Goal: Check status: Check status

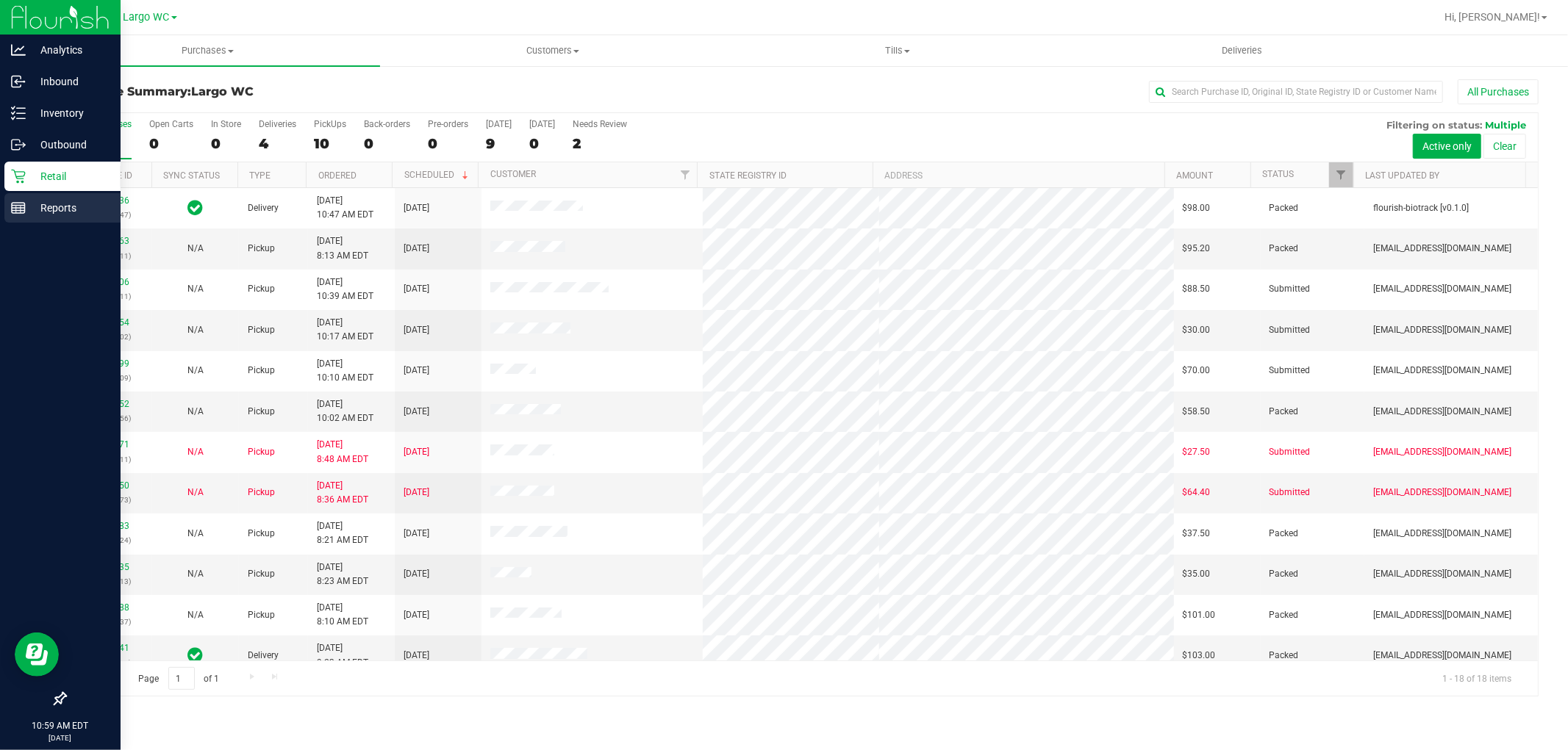
click at [37, 207] on p "Reports" at bounding box center [69, 207] width 88 height 18
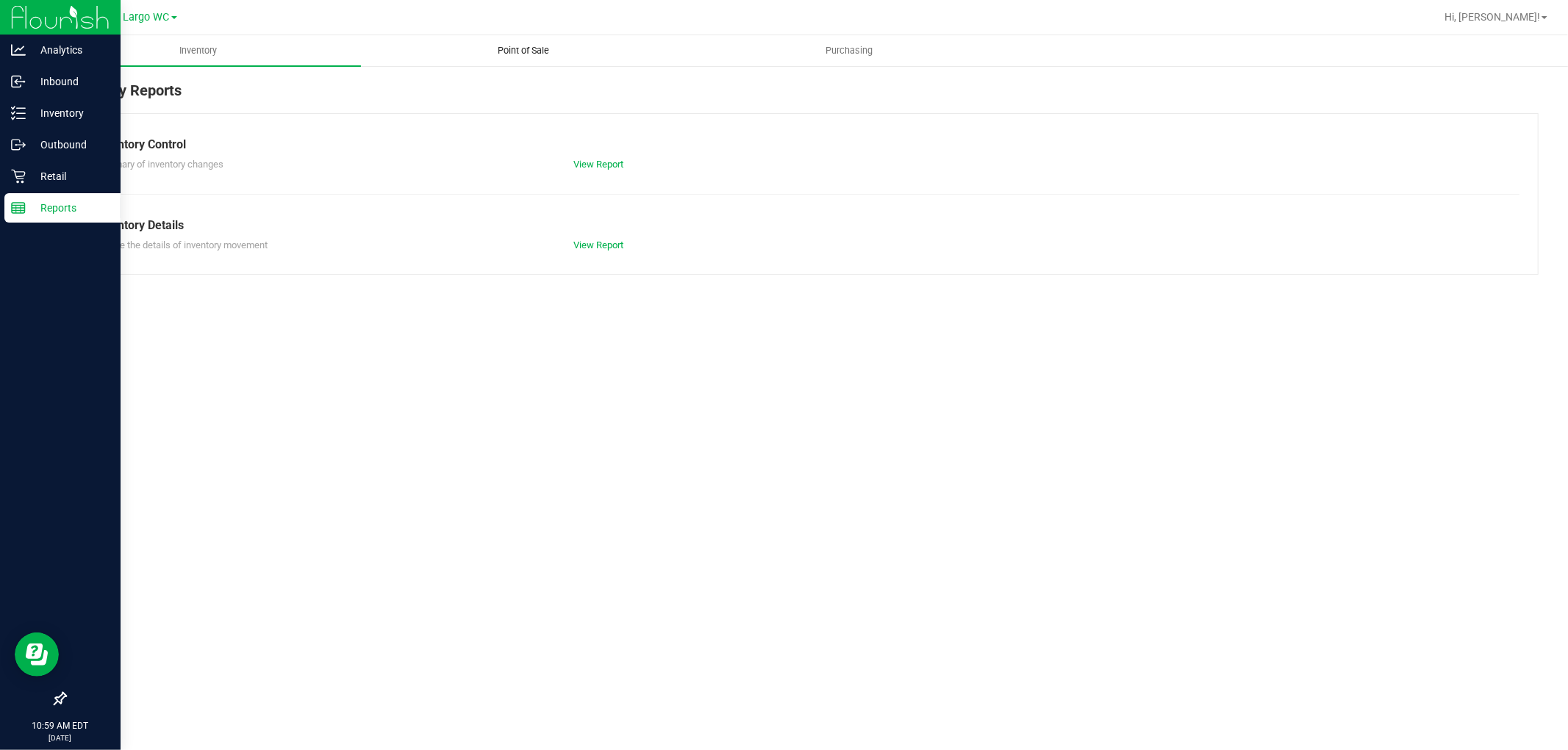
click at [525, 45] on span "Point of Sale" at bounding box center [524, 50] width 91 height 14
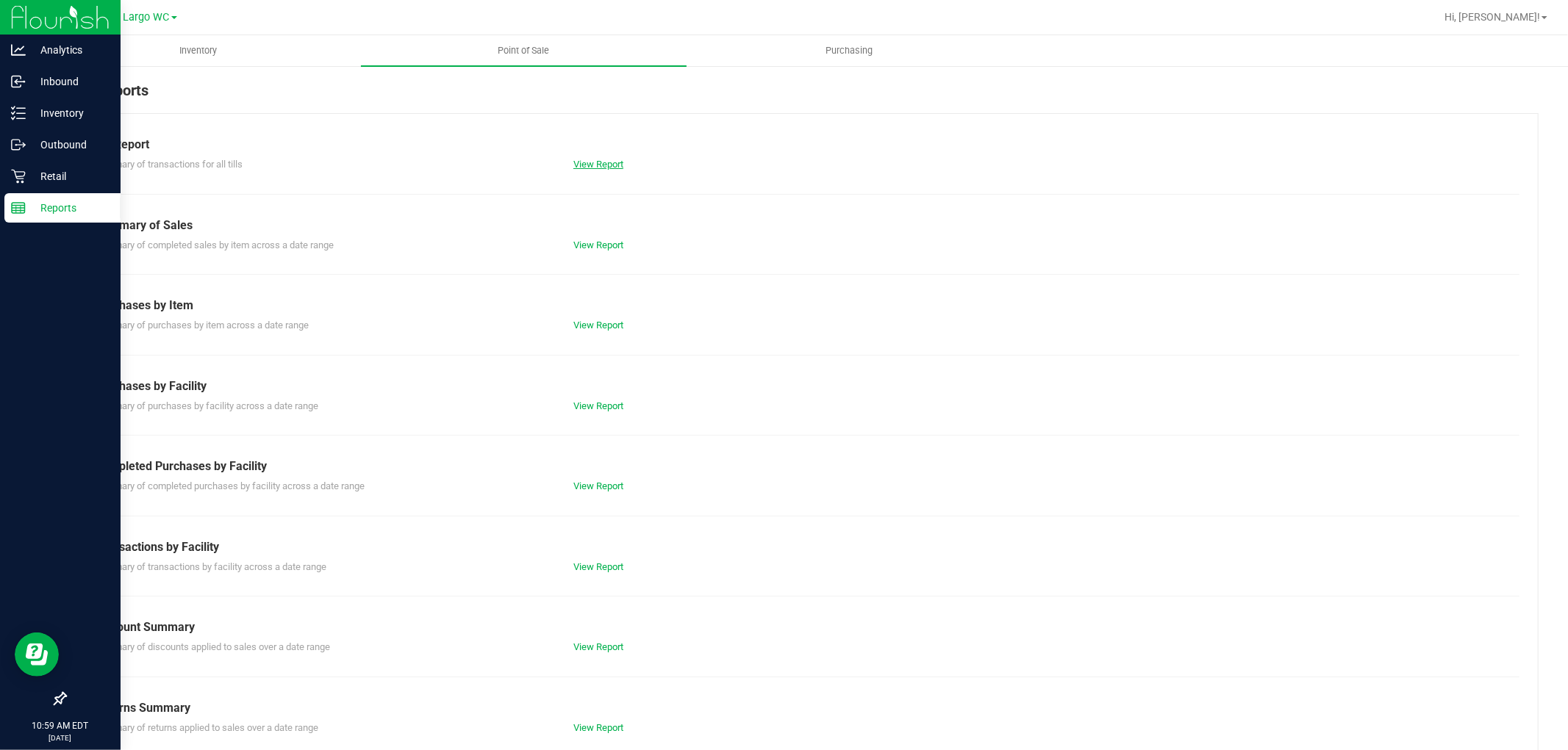
click at [584, 160] on link "View Report" at bounding box center [598, 164] width 50 height 11
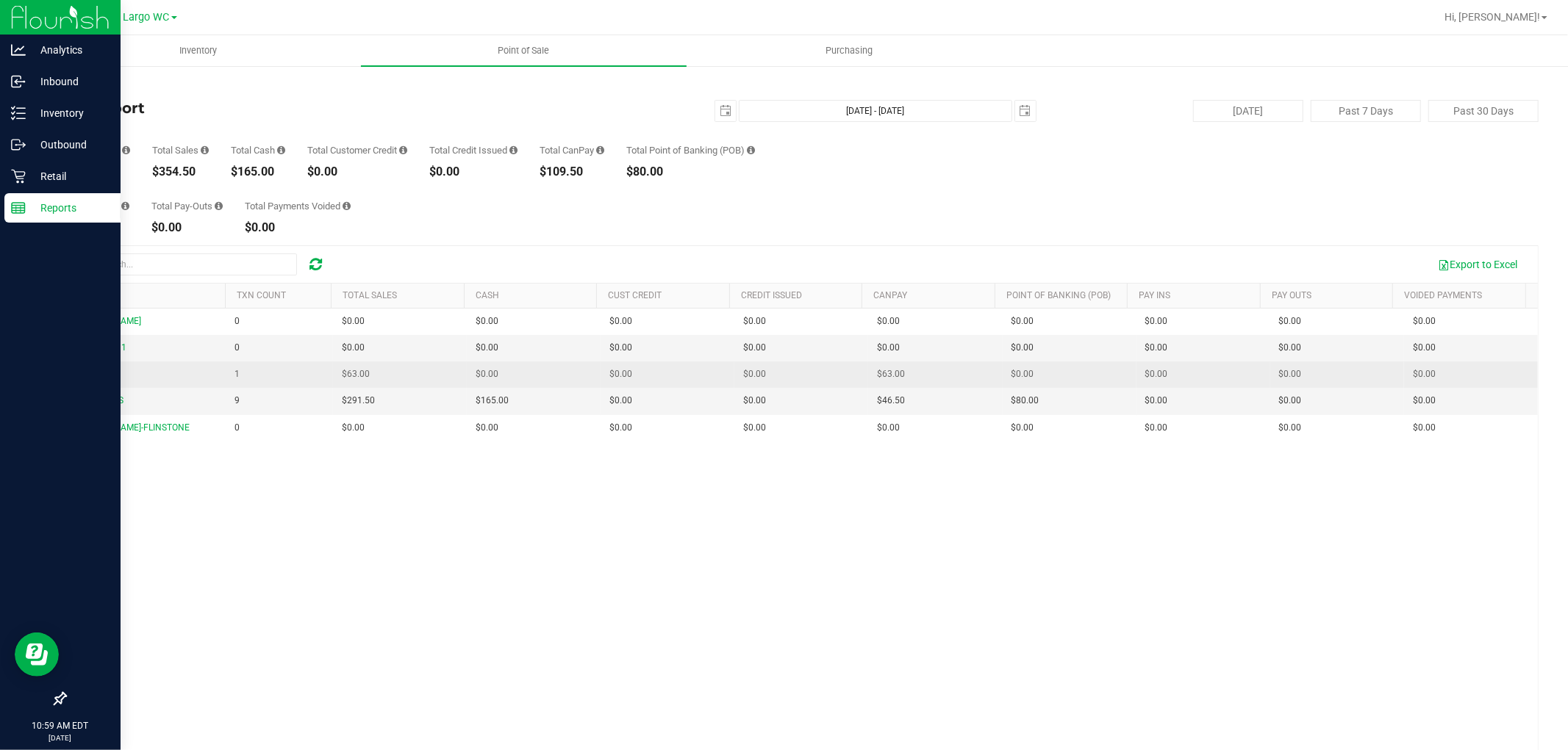
click at [88, 376] on span "PRE-PAY" at bounding box center [91, 373] width 34 height 10
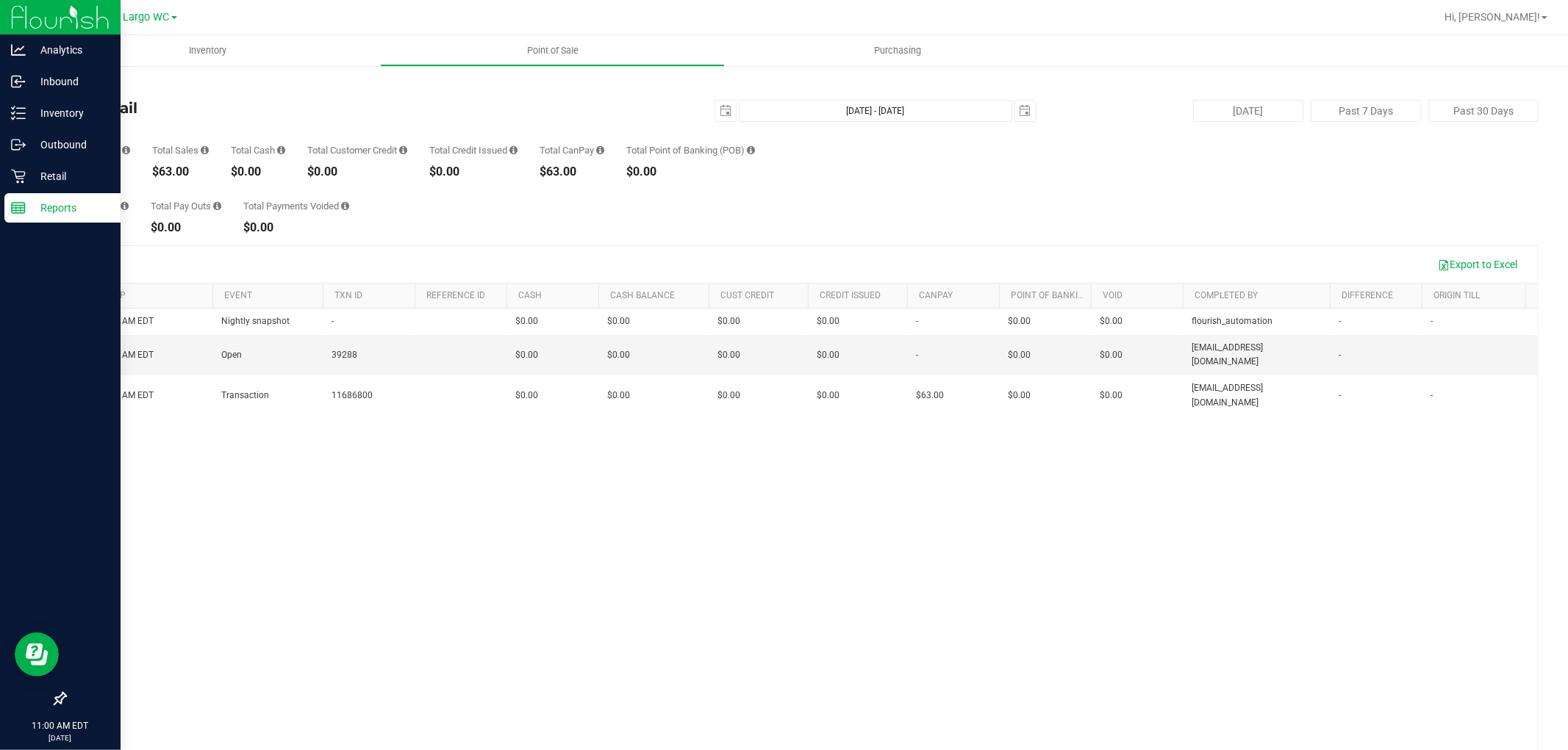
click at [78, 82] on link "Back" at bounding box center [76, 85] width 22 height 10
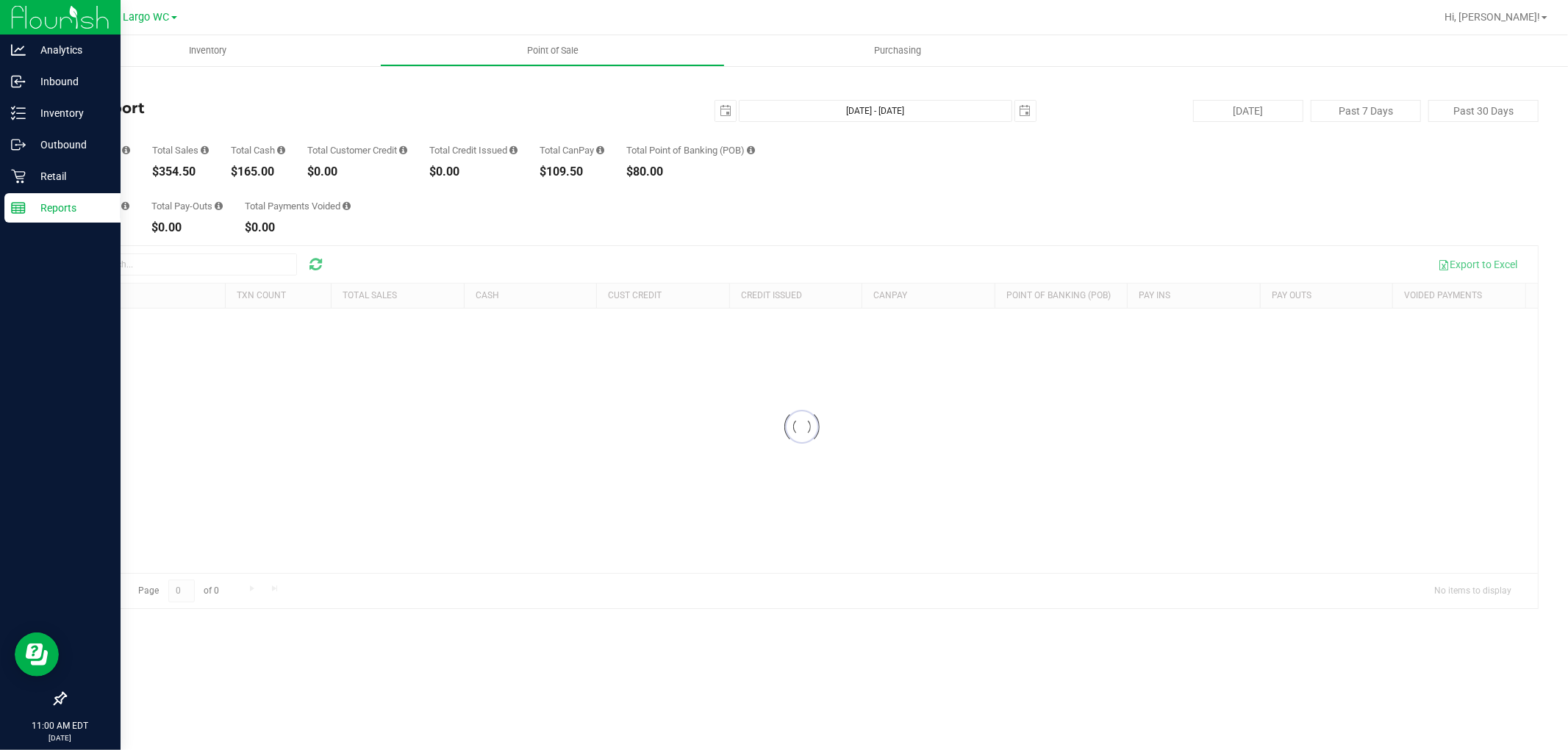
click at [23, 213] on rect at bounding box center [18, 207] width 14 height 10
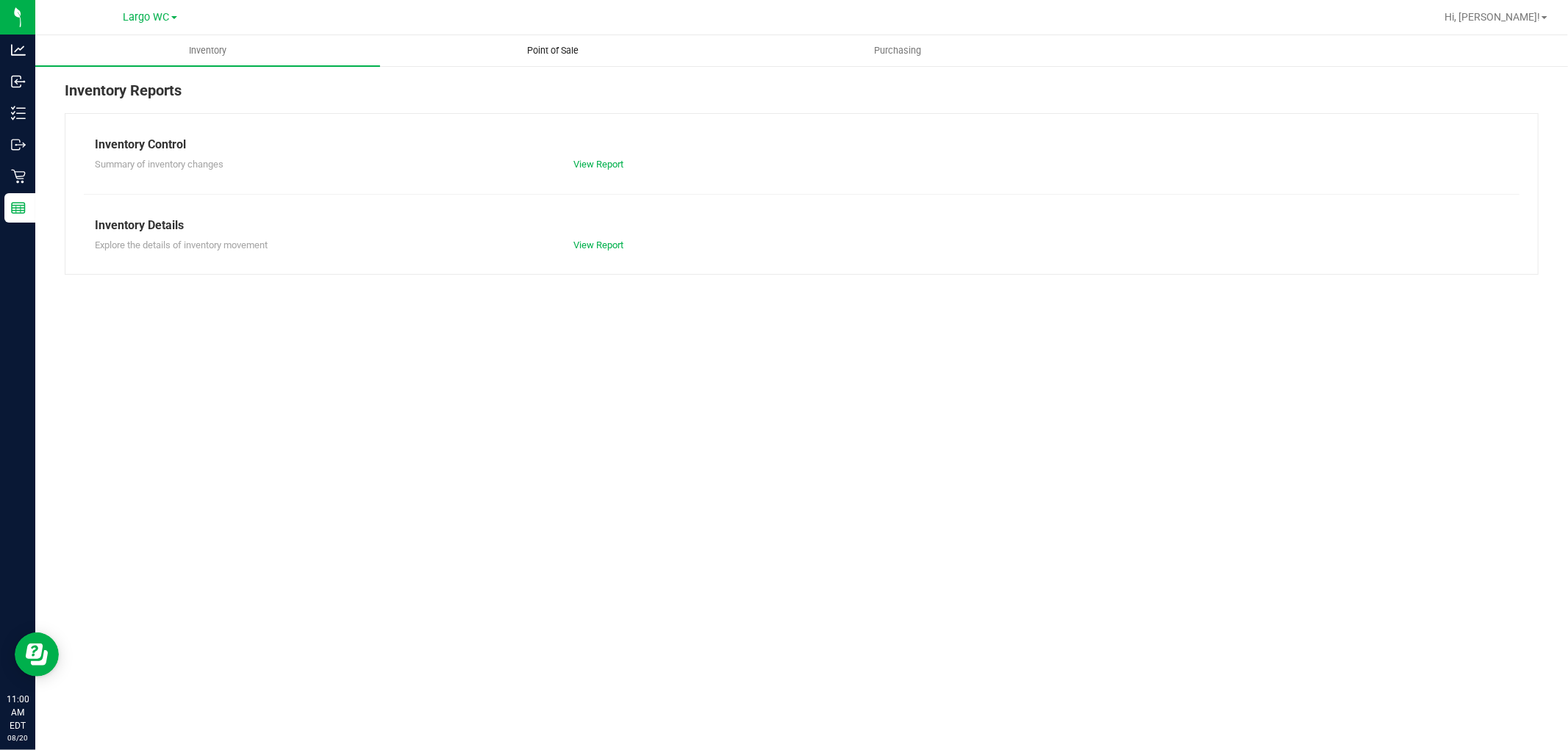
click at [541, 39] on uib-tab-heading "Point of Sale" at bounding box center [552, 50] width 343 height 30
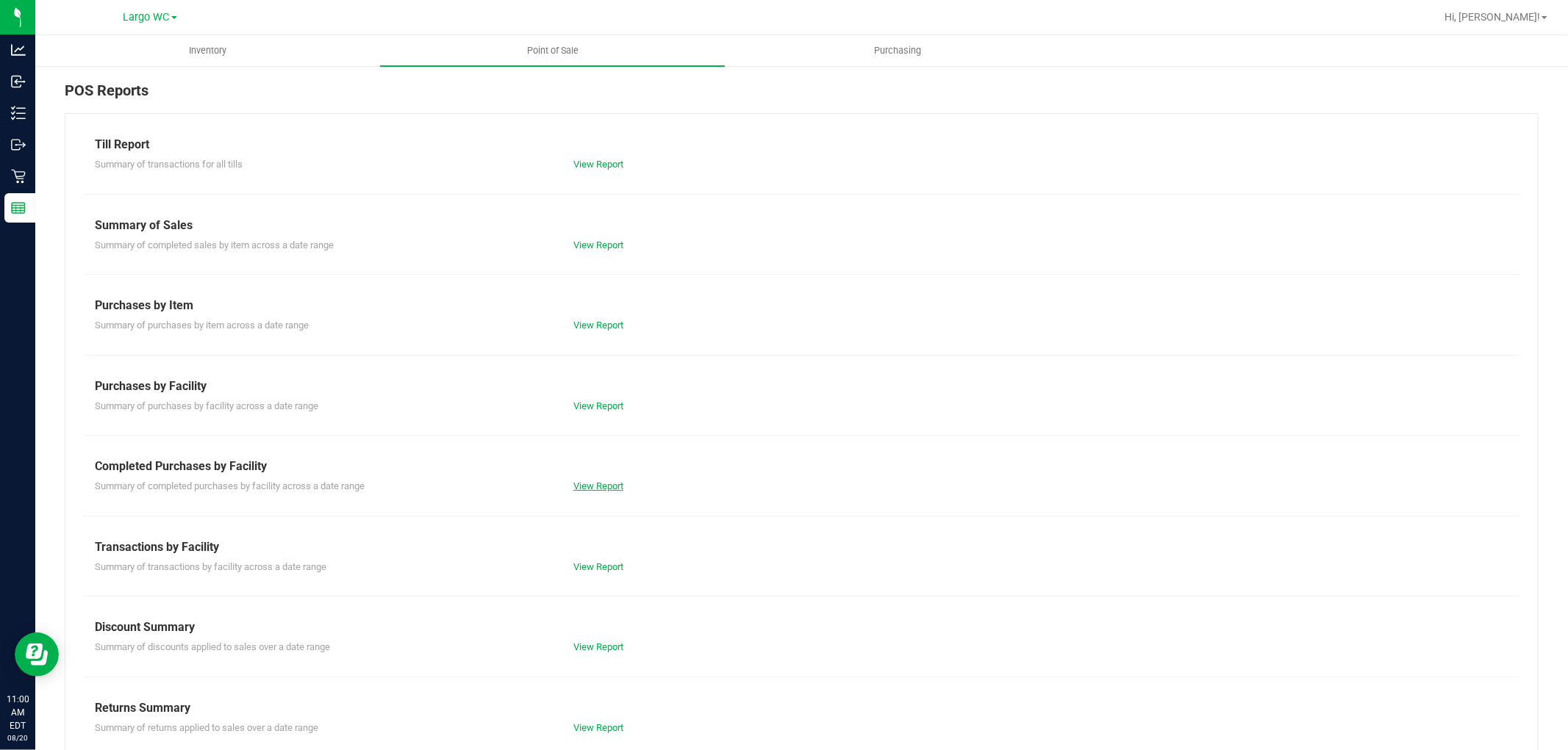
click at [579, 491] on link "View Report" at bounding box center [598, 486] width 50 height 11
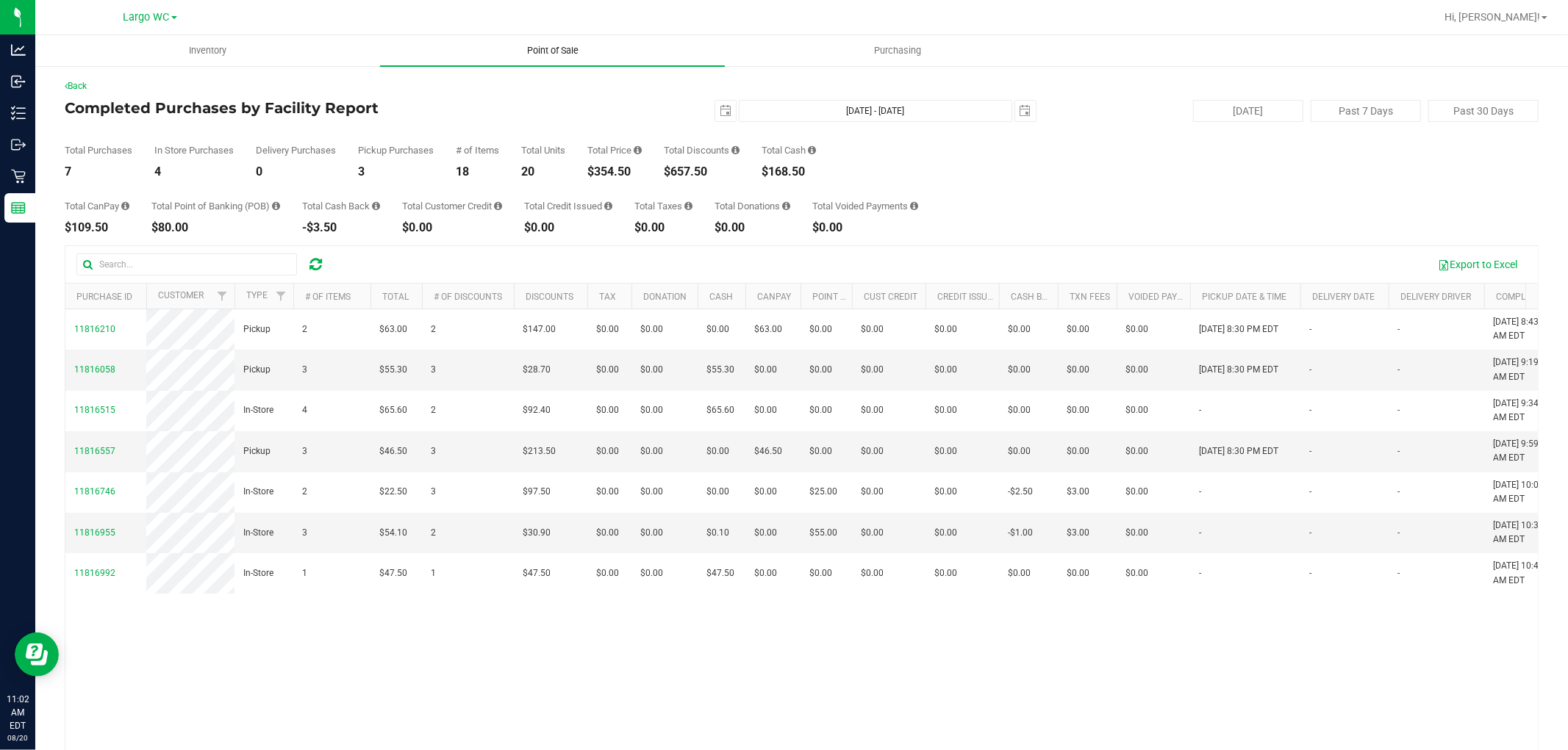
click at [552, 48] on span "Point of Sale" at bounding box center [552, 50] width 91 height 14
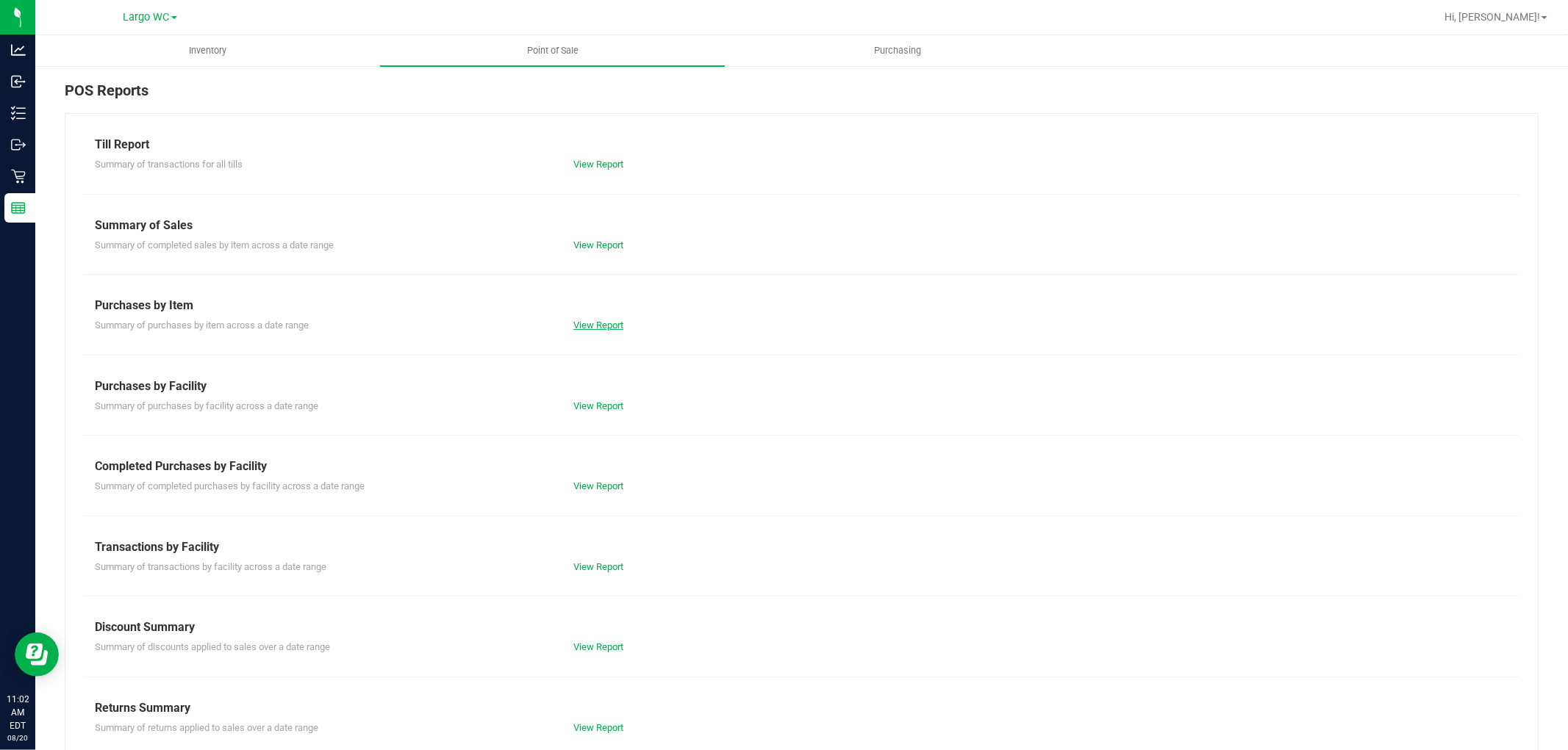
click at [582, 321] on link "View Report" at bounding box center [598, 325] width 50 height 11
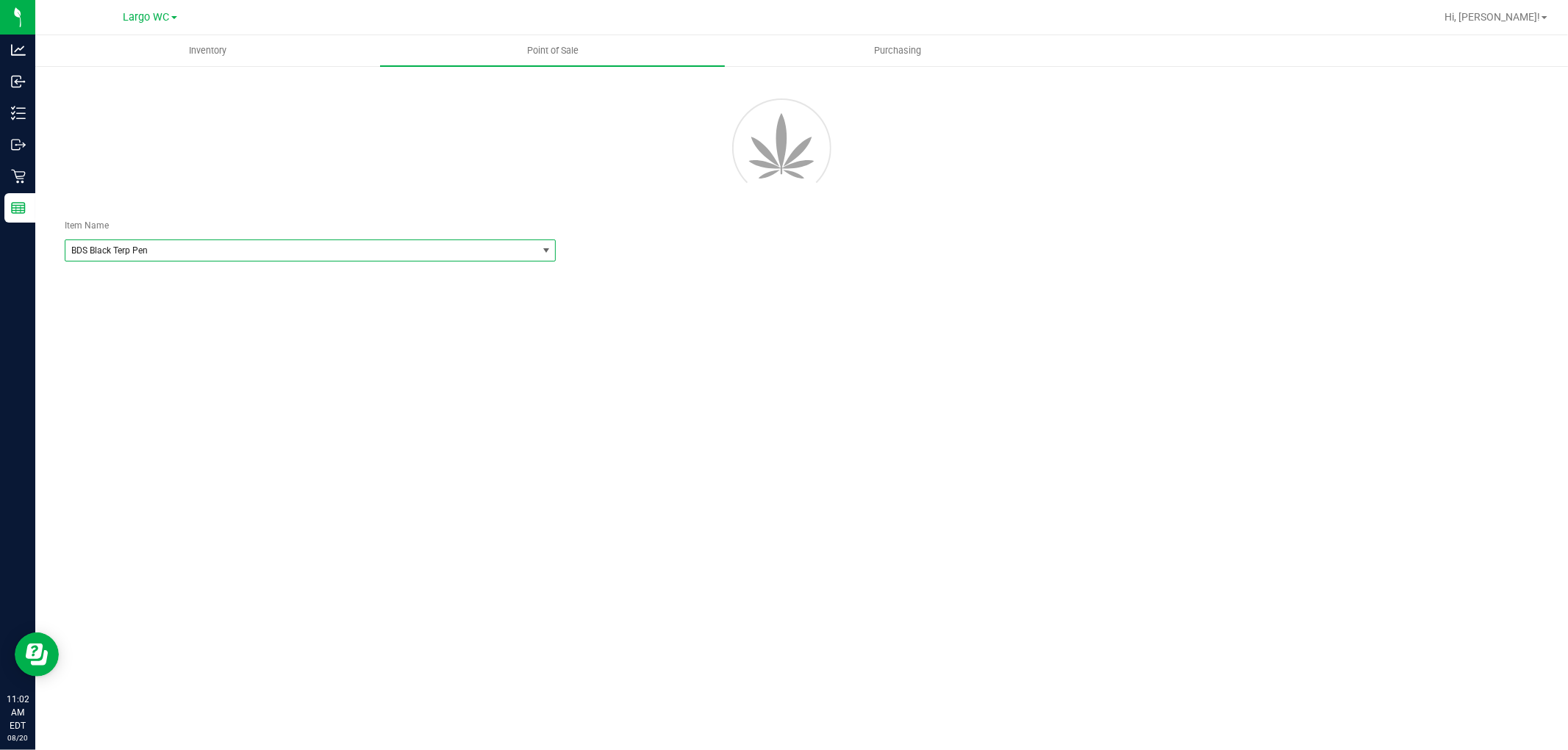
drag, startPoint x: 548, startPoint y: 254, endPoint x: 541, endPoint y: 250, distance: 8.1
click at [541, 250] on span "select" at bounding box center [546, 251] width 12 height 12
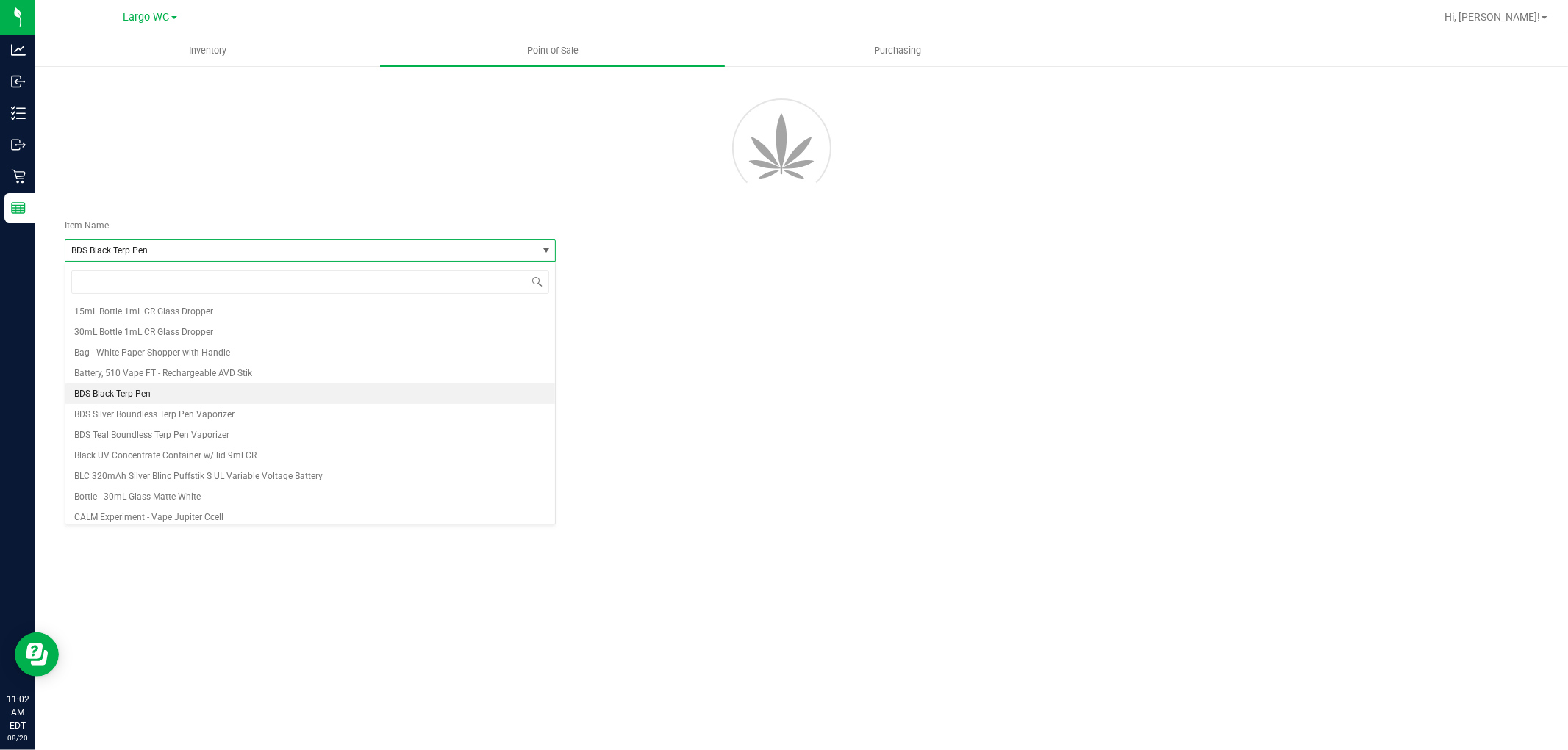
click at [541, 250] on span "select" at bounding box center [546, 251] width 12 height 12
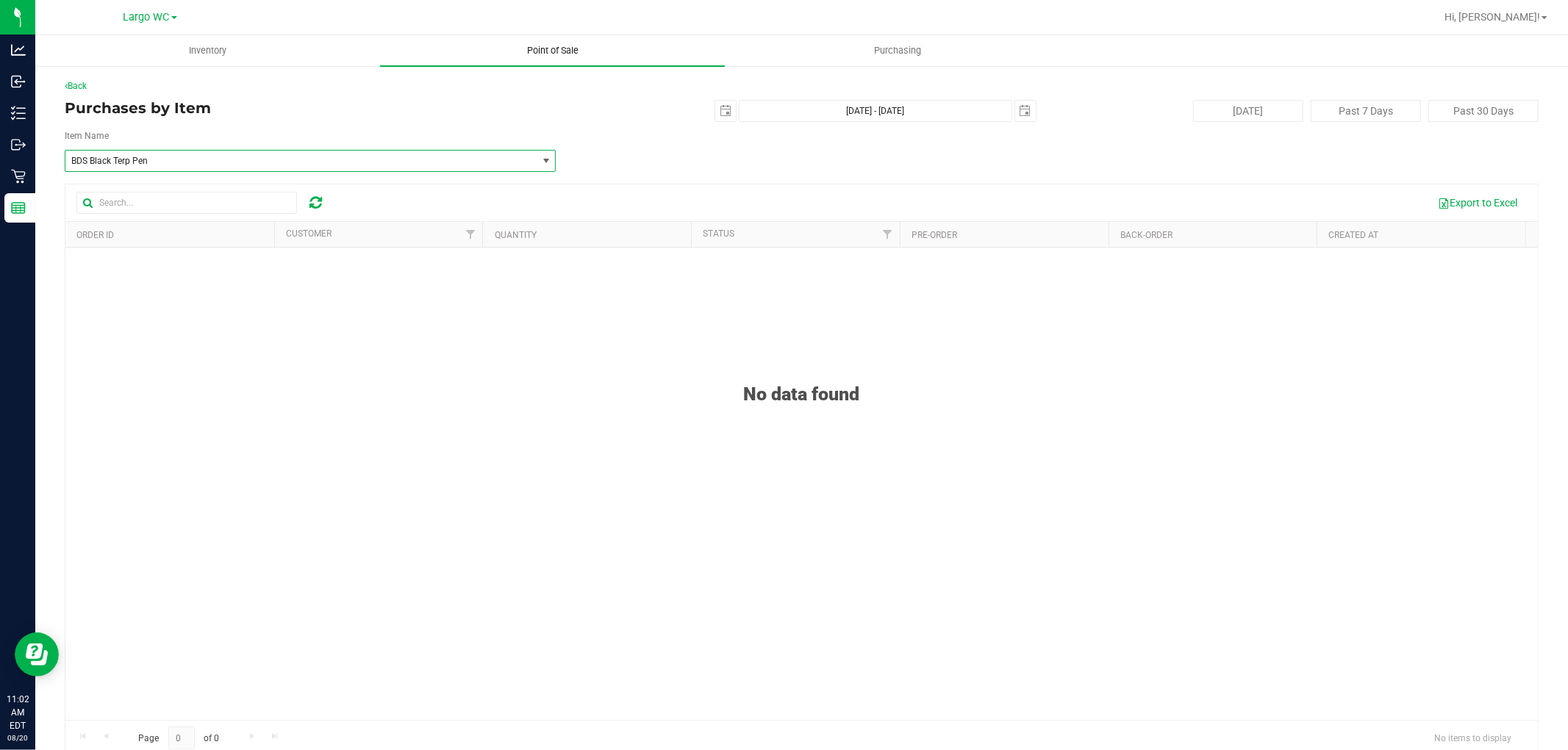
click at [556, 53] on span "Point of Sale" at bounding box center [552, 50] width 91 height 14
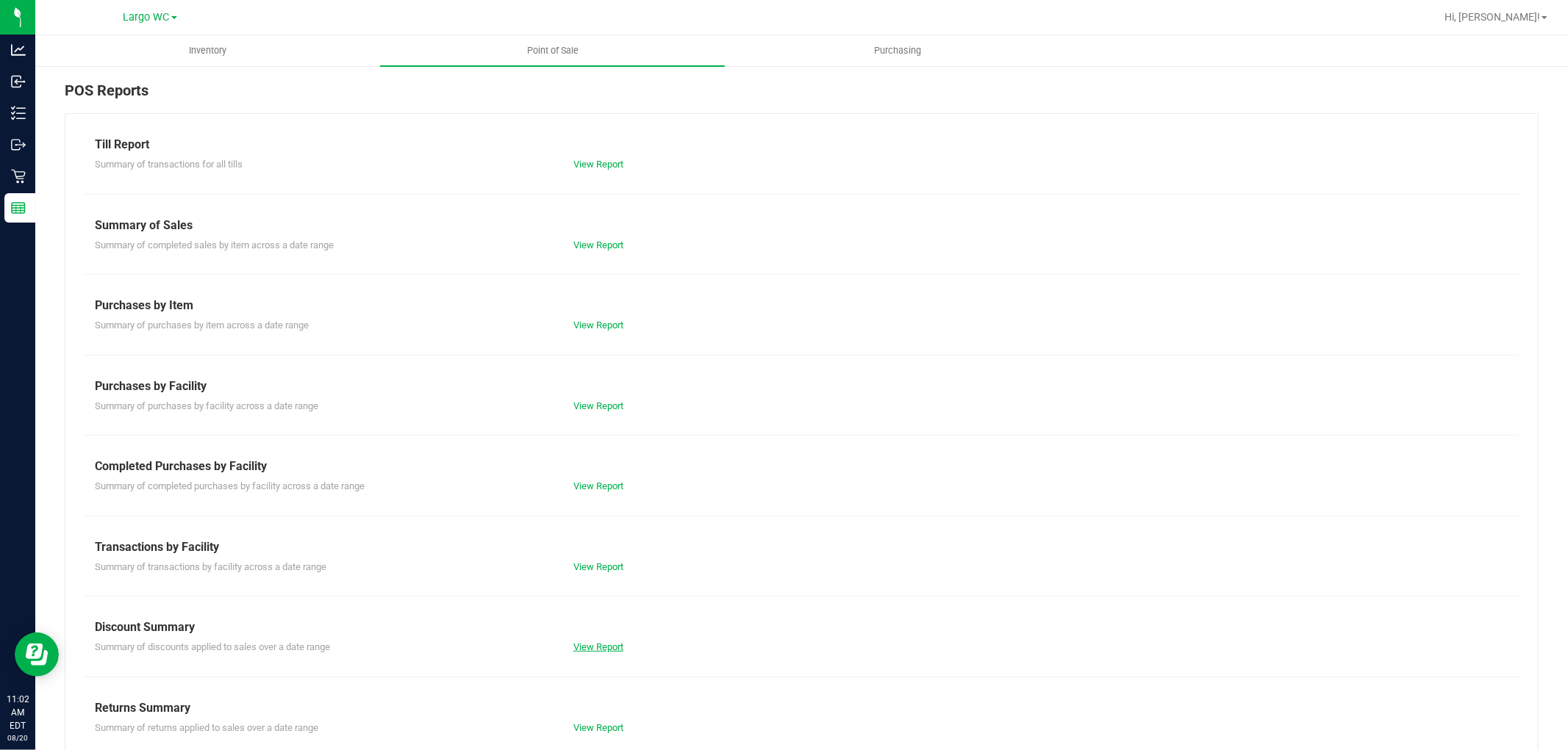
click at [591, 648] on link "View Report" at bounding box center [598, 647] width 50 height 11
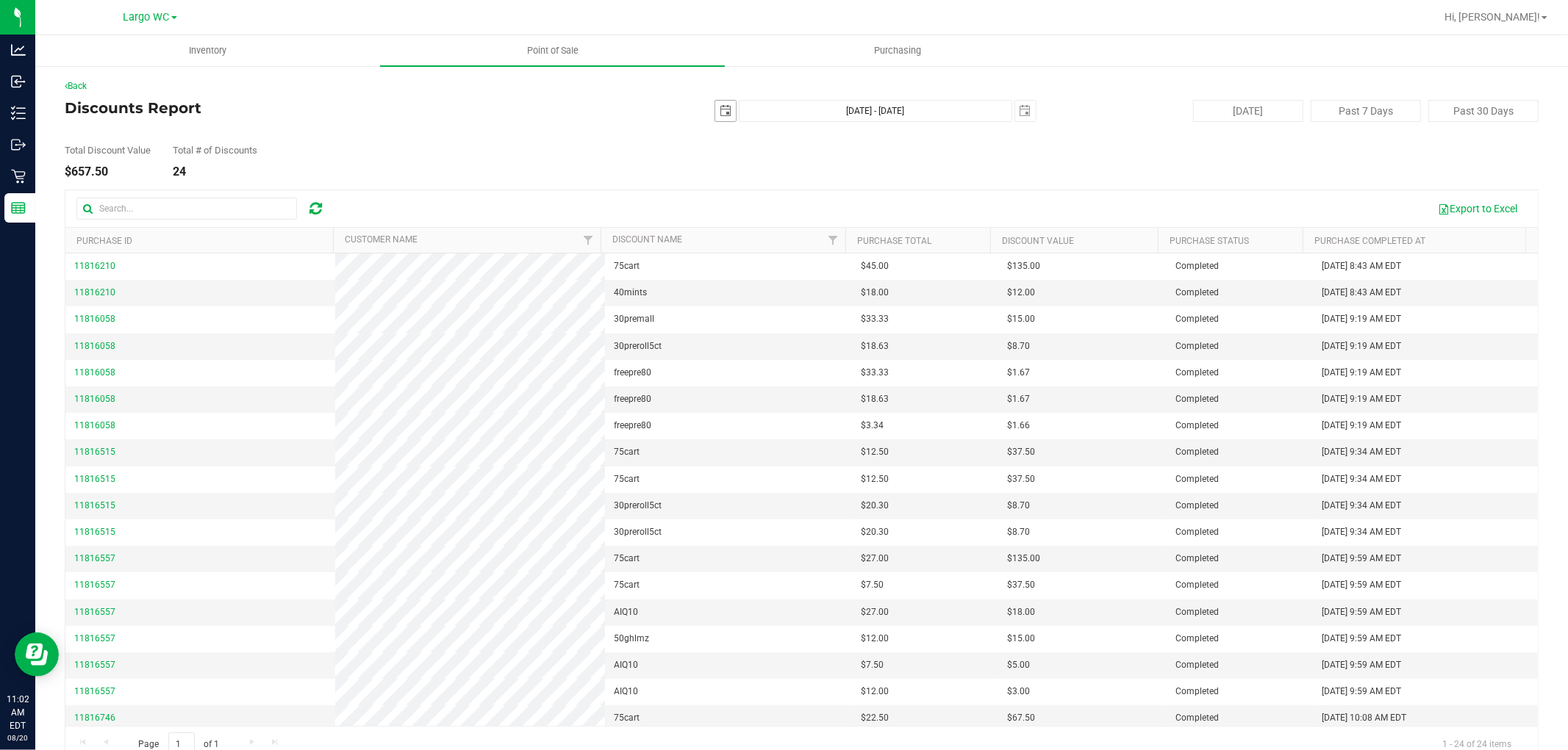
click at [721, 108] on span "select" at bounding box center [725, 111] width 12 height 12
click at [826, 191] on link "1" at bounding box center [826, 191] width 22 height 23
type input "[DATE]"
type input "[DATE] - [DATE]"
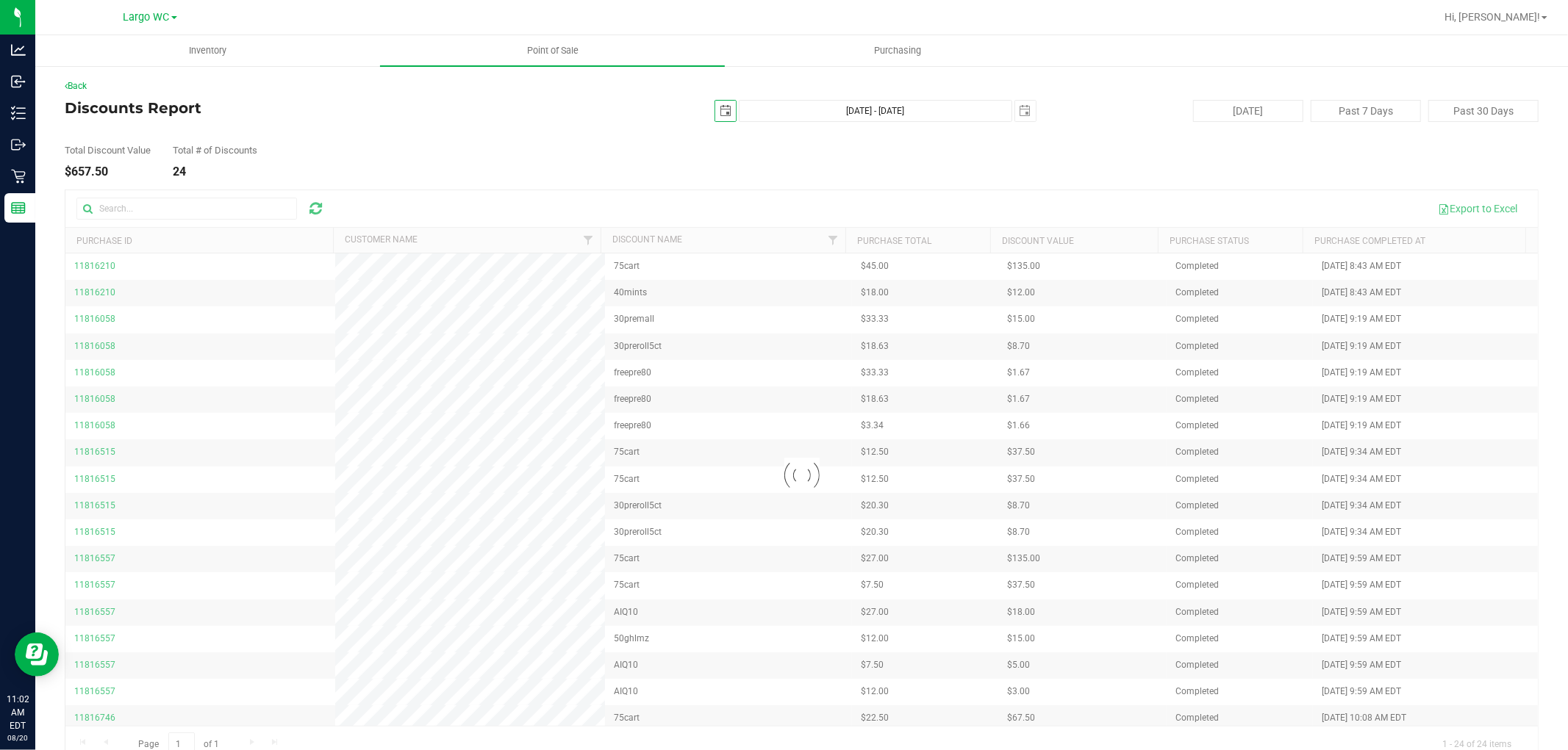
click at [196, 206] on div at bounding box center [802, 475] width 1472 height 570
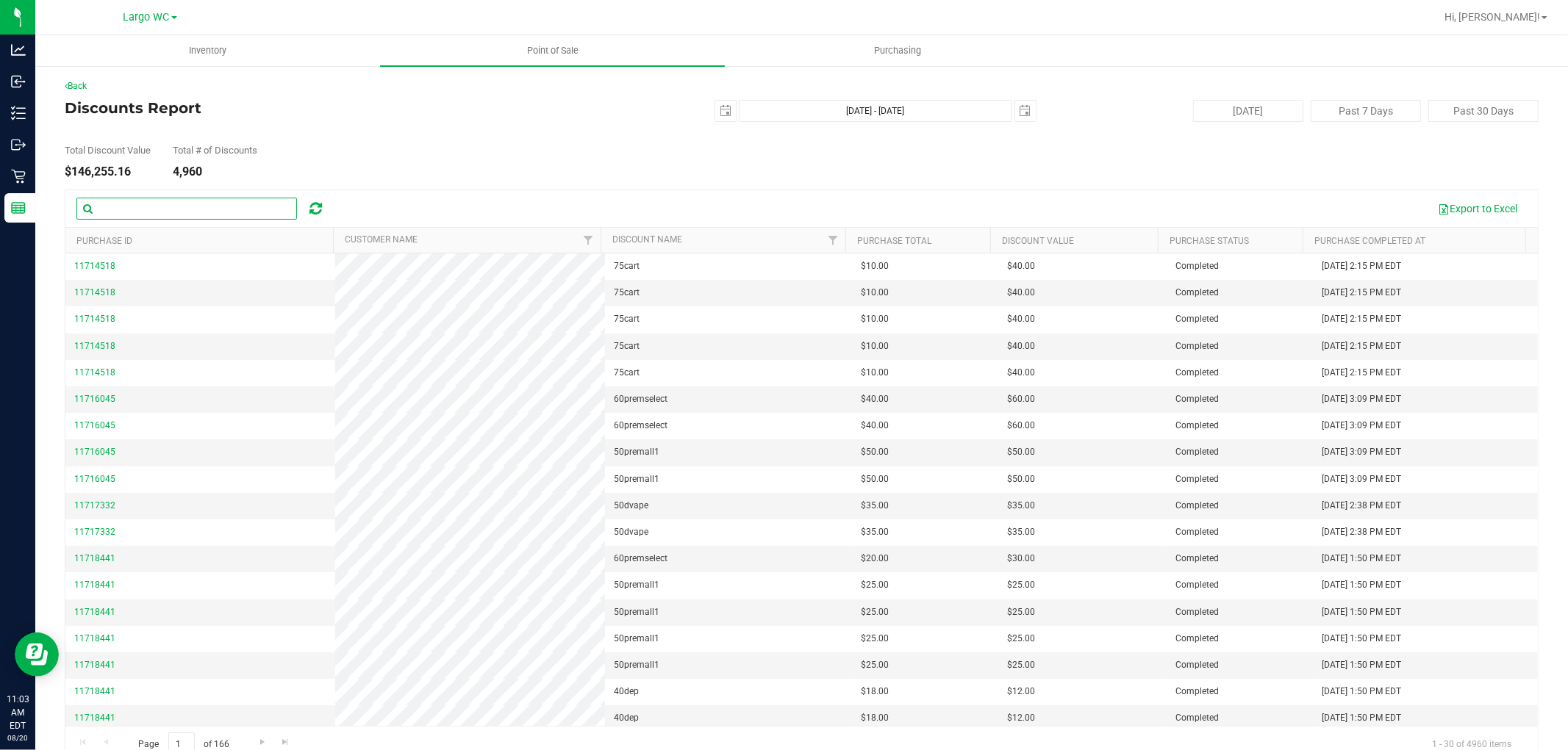
click at [196, 209] on input "text" at bounding box center [187, 209] width 220 height 22
type input "employee"
click at [546, 243] on th "Customer Name" at bounding box center [466, 240] width 267 height 26
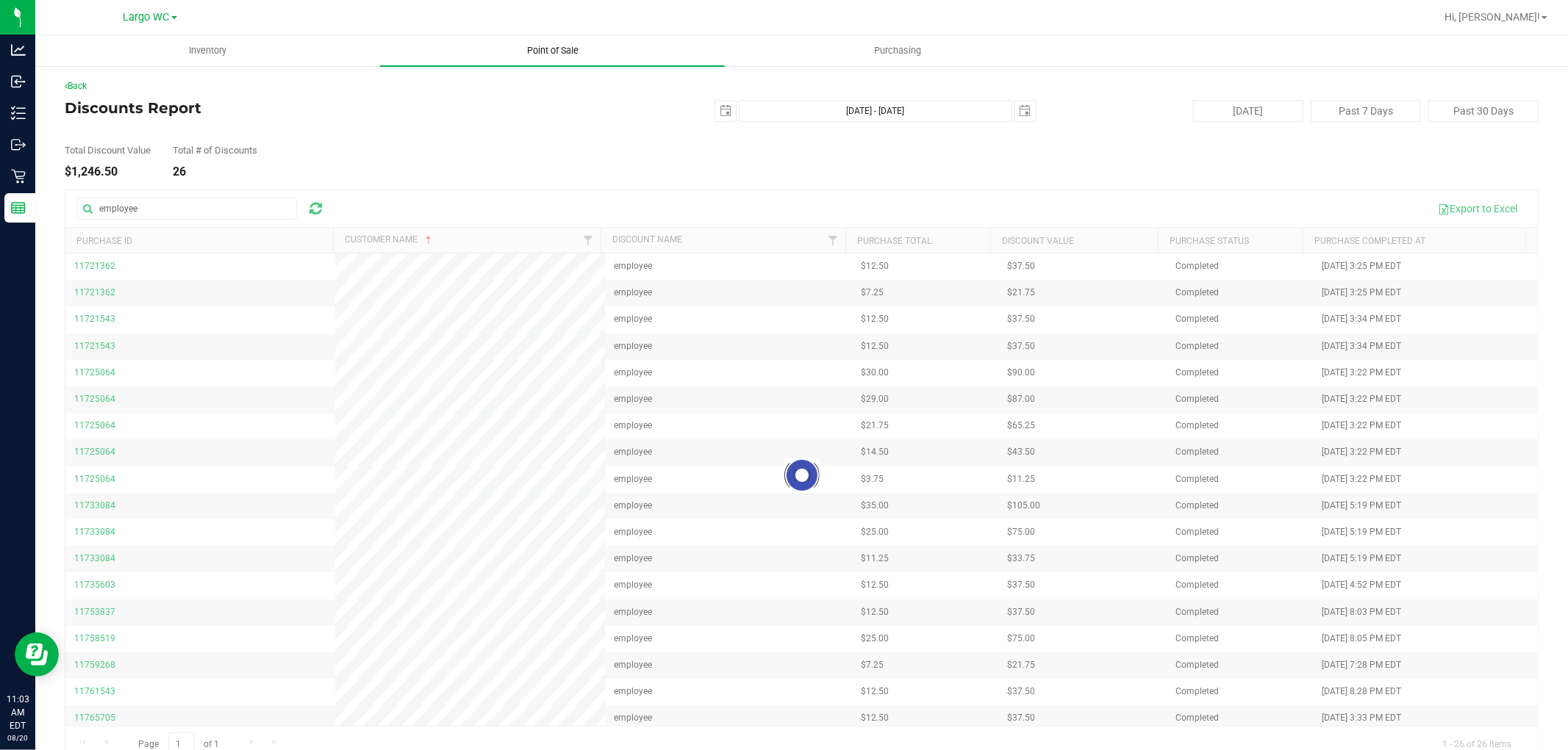
click at [544, 50] on span "Point of Sale" at bounding box center [552, 50] width 91 height 14
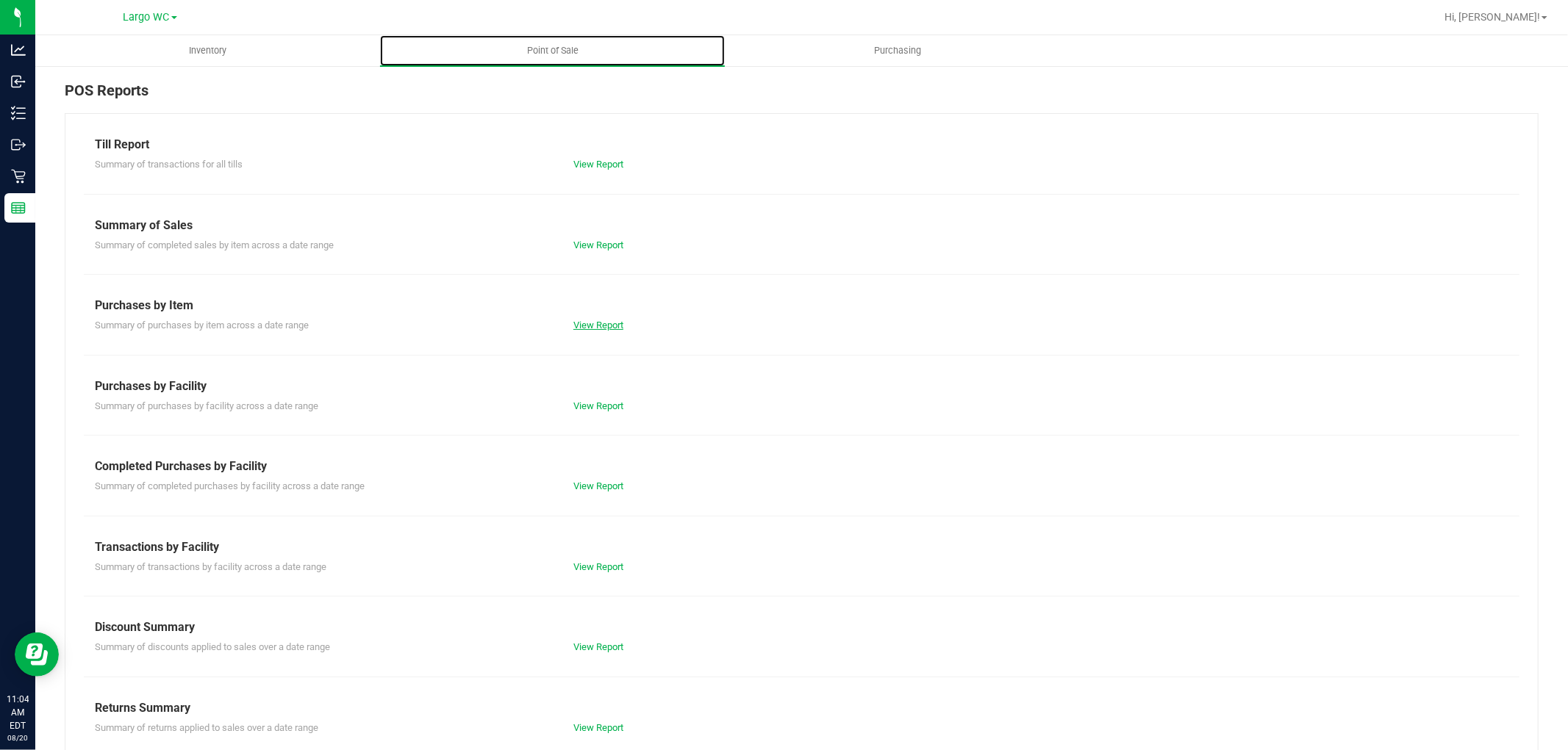
scroll to position [23, 0]
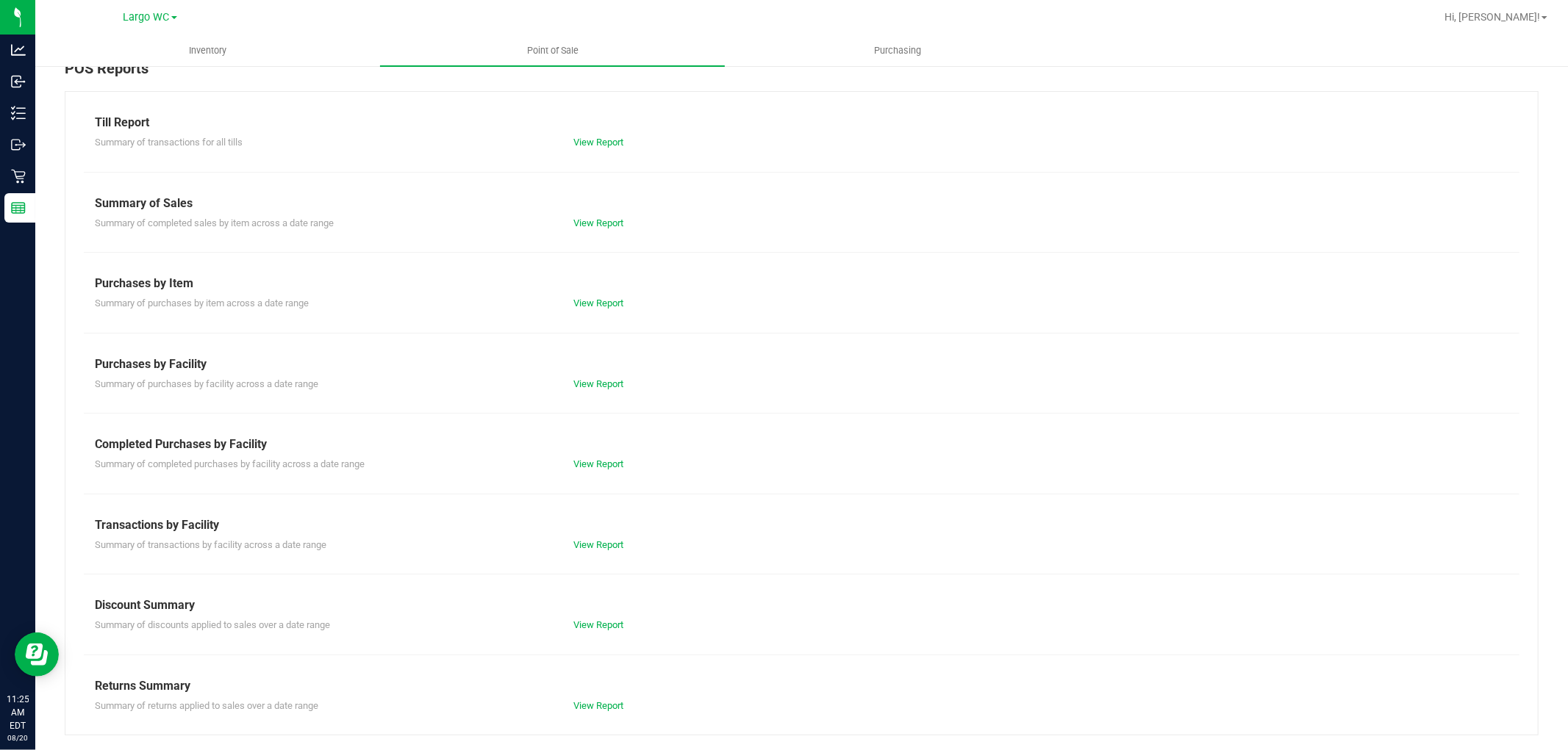
drag, startPoint x: 90, startPoint y: 81, endPoint x: 726, endPoint y: 109, distance: 636.6
click at [895, 162] on div "Till Report Summary of transactions for all tills View Report Summary of Sales …" at bounding box center [802, 412] width 1474 height 644
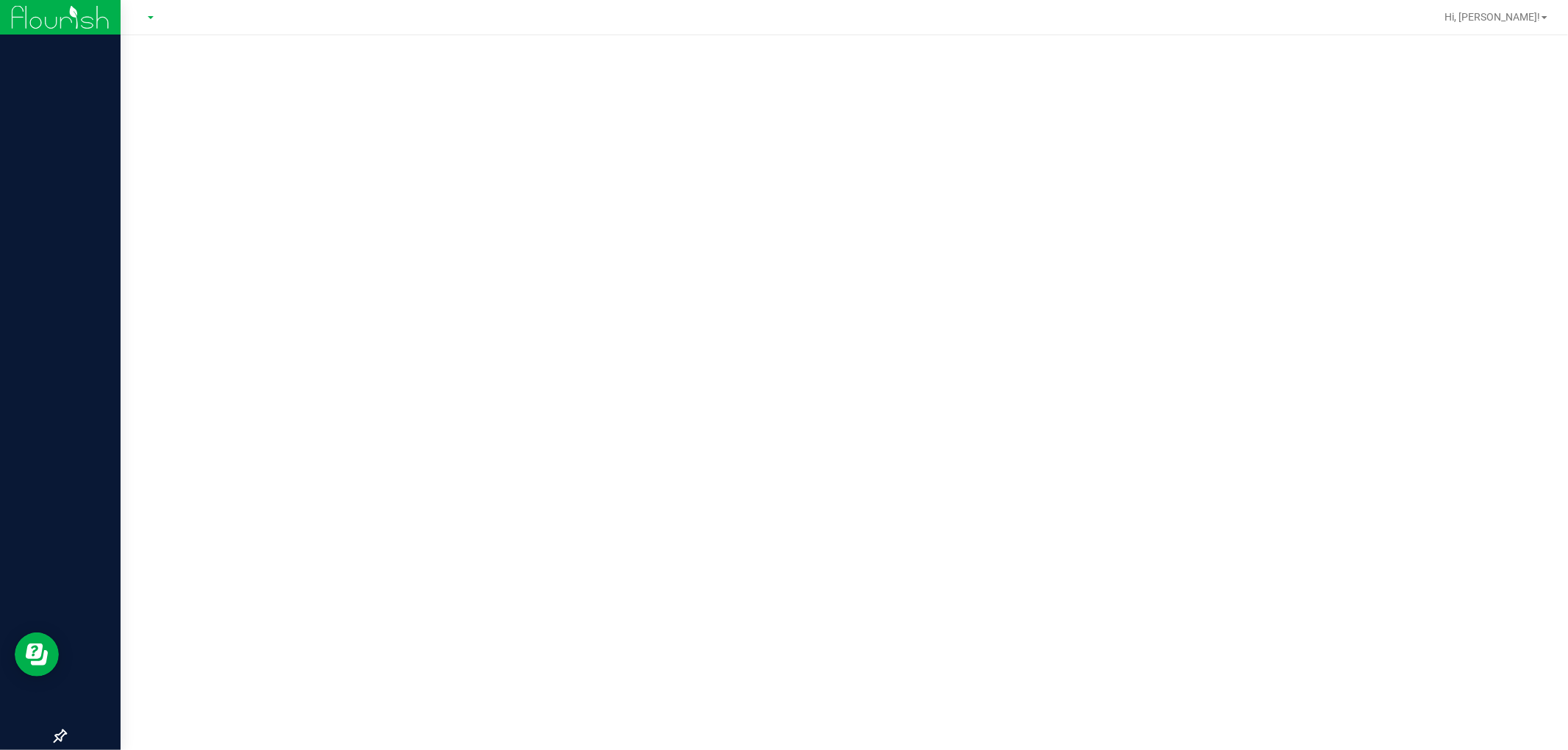
click at [108, 14] on img at bounding box center [60, 17] width 98 height 34
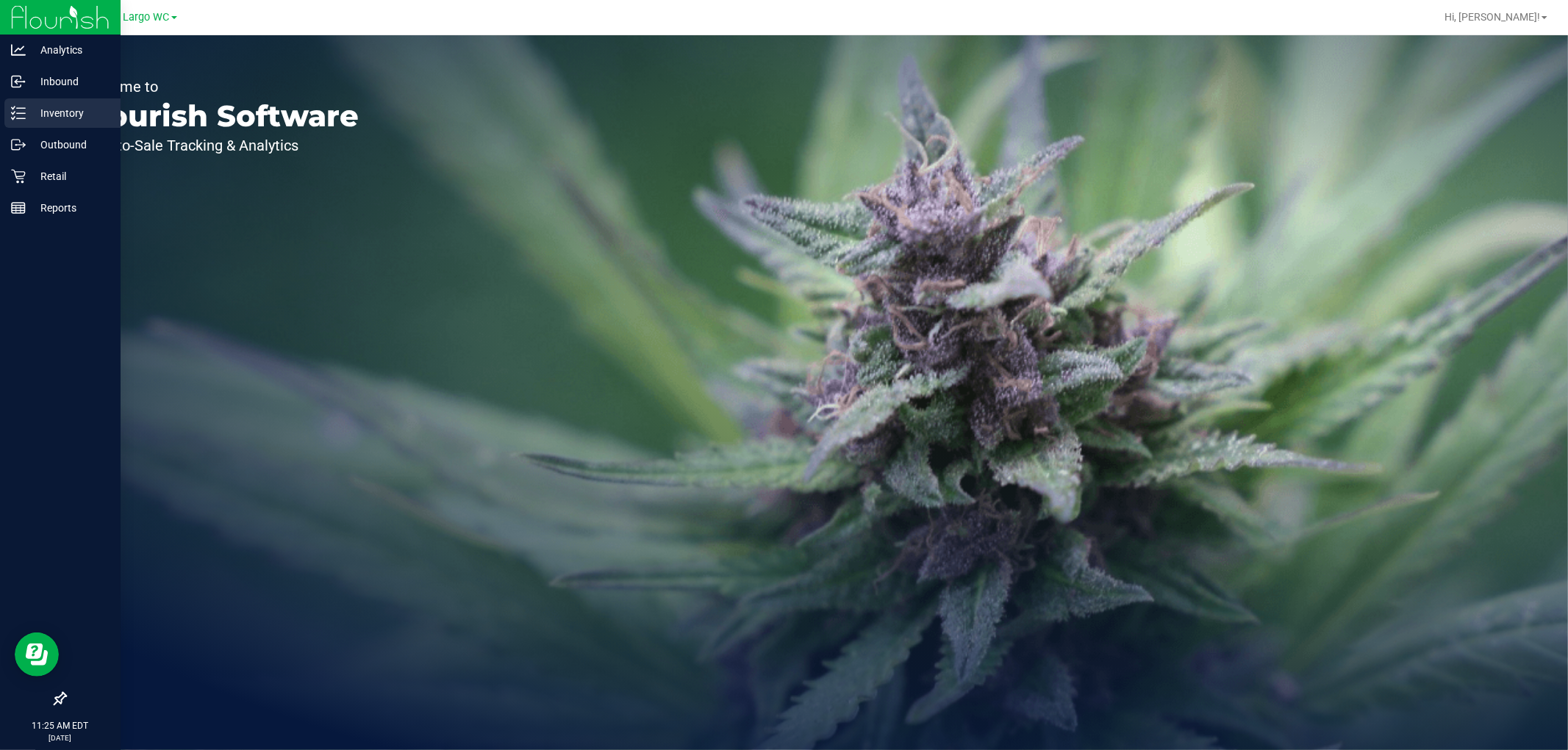
click at [85, 110] on p "Inventory" at bounding box center [69, 113] width 88 height 18
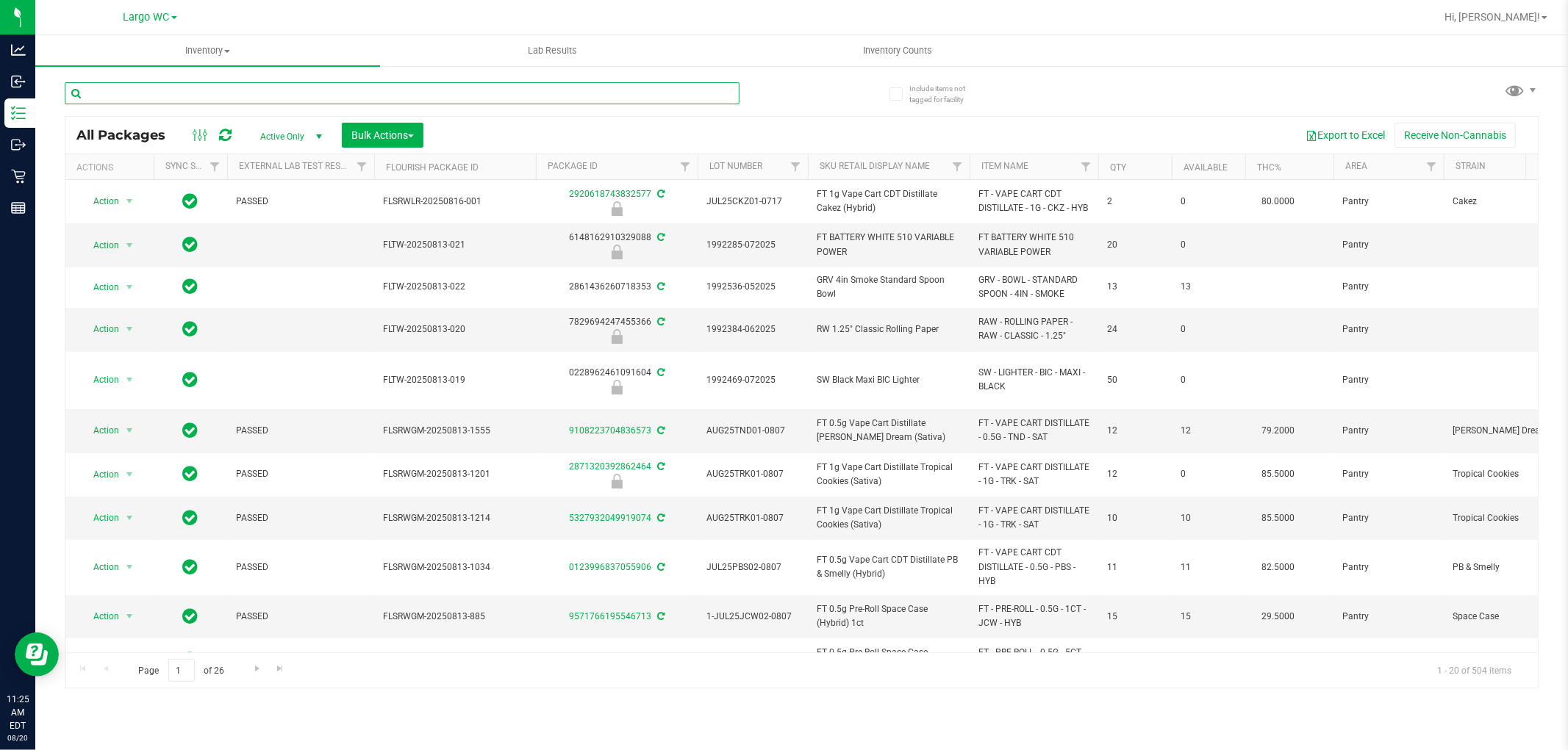
click at [204, 99] on input "text" at bounding box center [402, 93] width 675 height 22
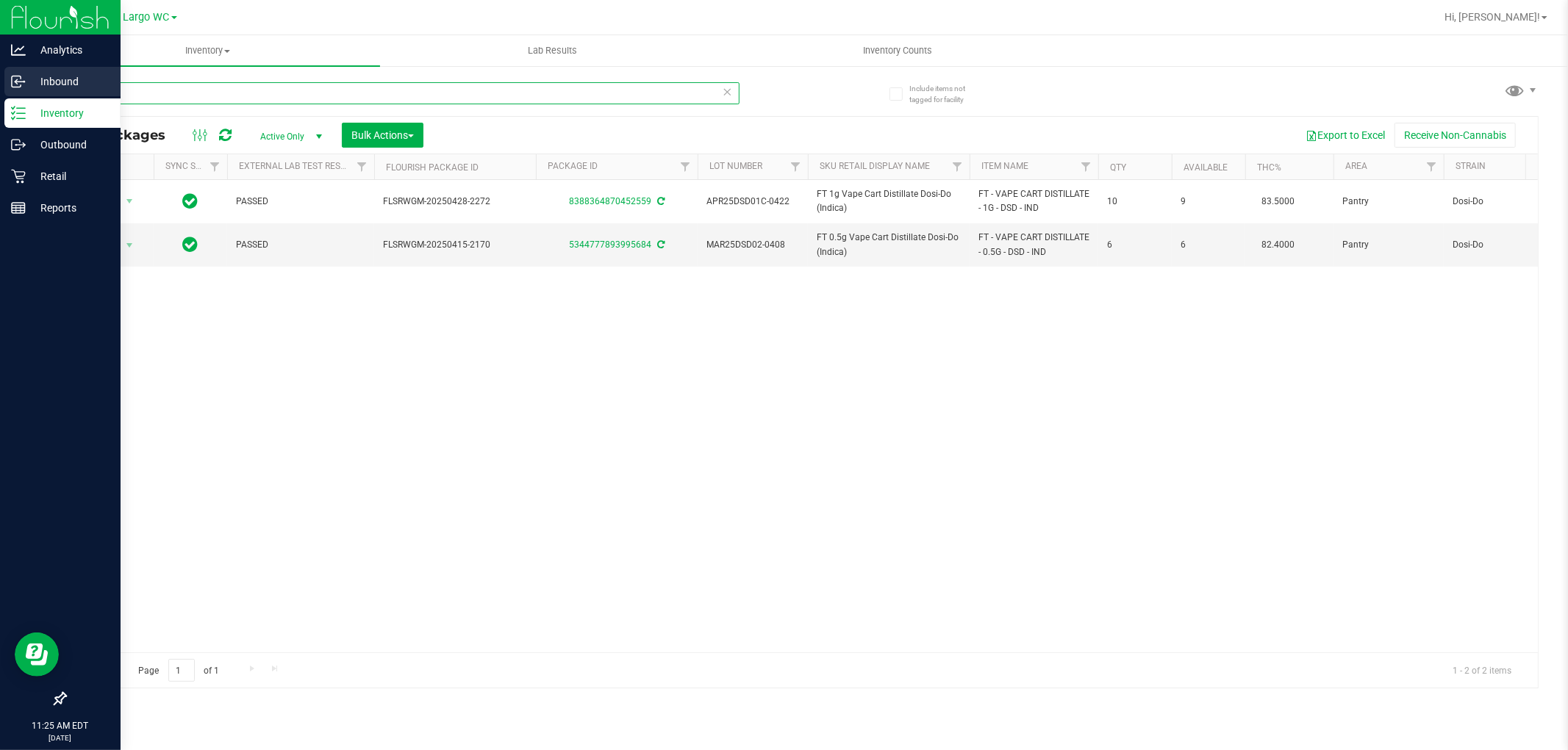
type input "dsd"
click at [61, 74] on p "Inbound" at bounding box center [69, 81] width 88 height 18
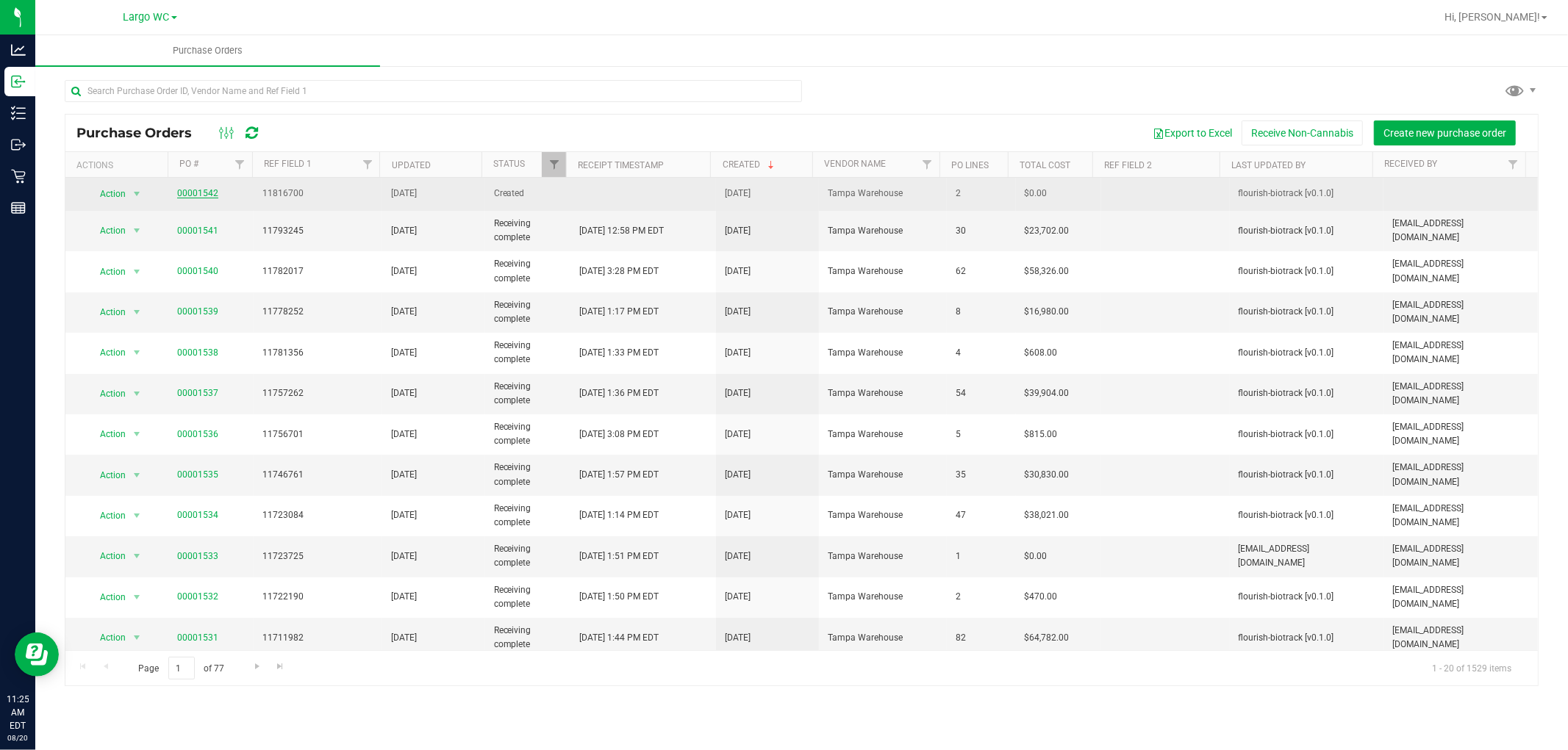
click at [185, 191] on link "00001542" at bounding box center [198, 193] width 42 height 10
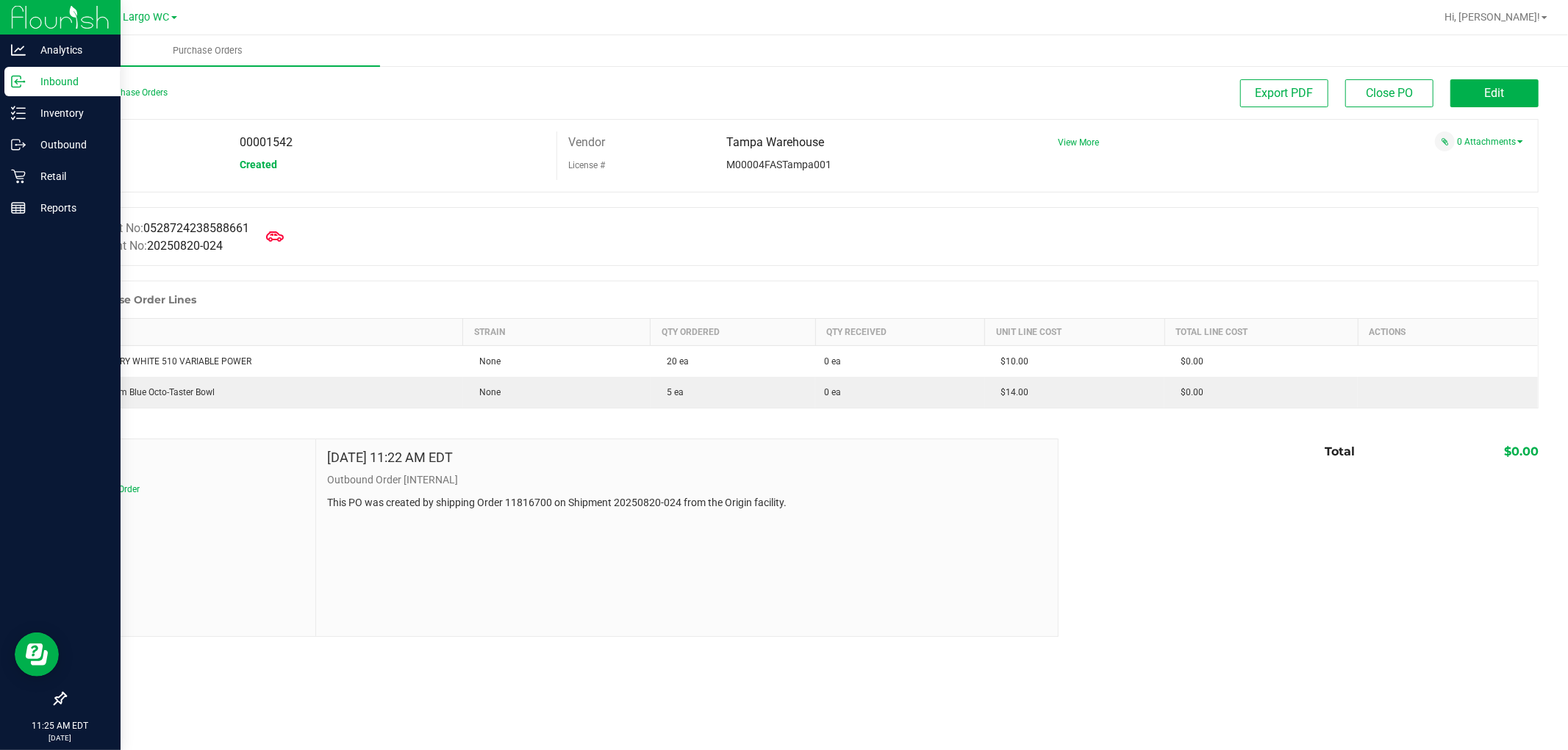
click at [61, 84] on p "Inbound" at bounding box center [69, 81] width 88 height 18
